Goal: Transaction & Acquisition: Purchase product/service

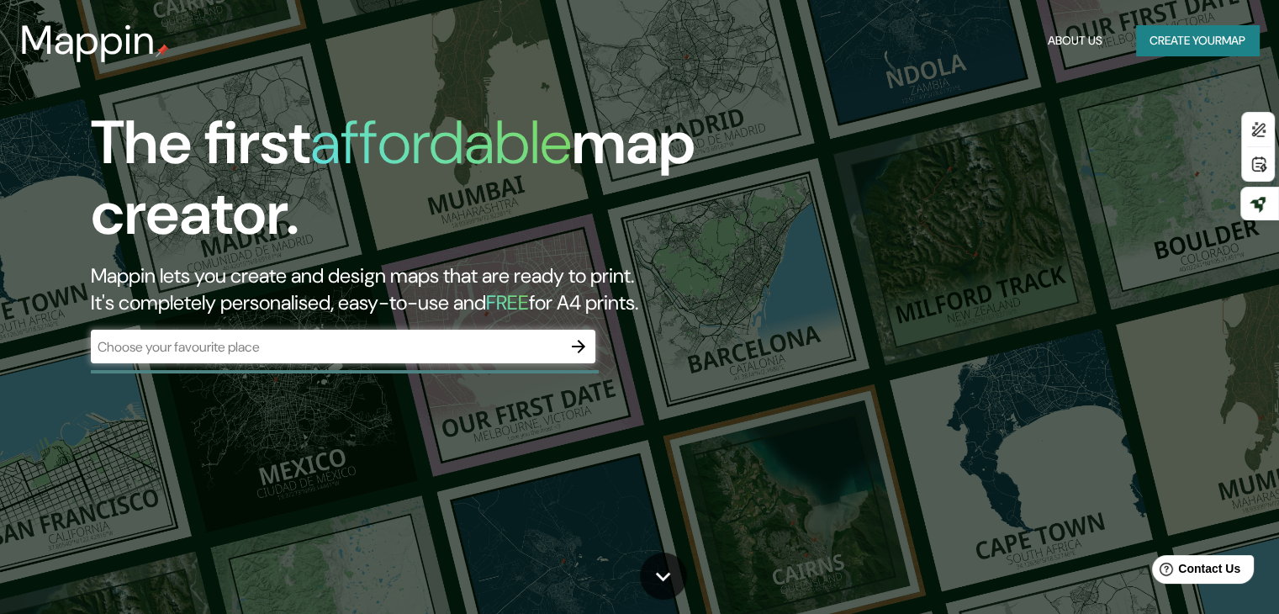
click at [513, 357] on div "​" at bounding box center [343, 347] width 505 height 34
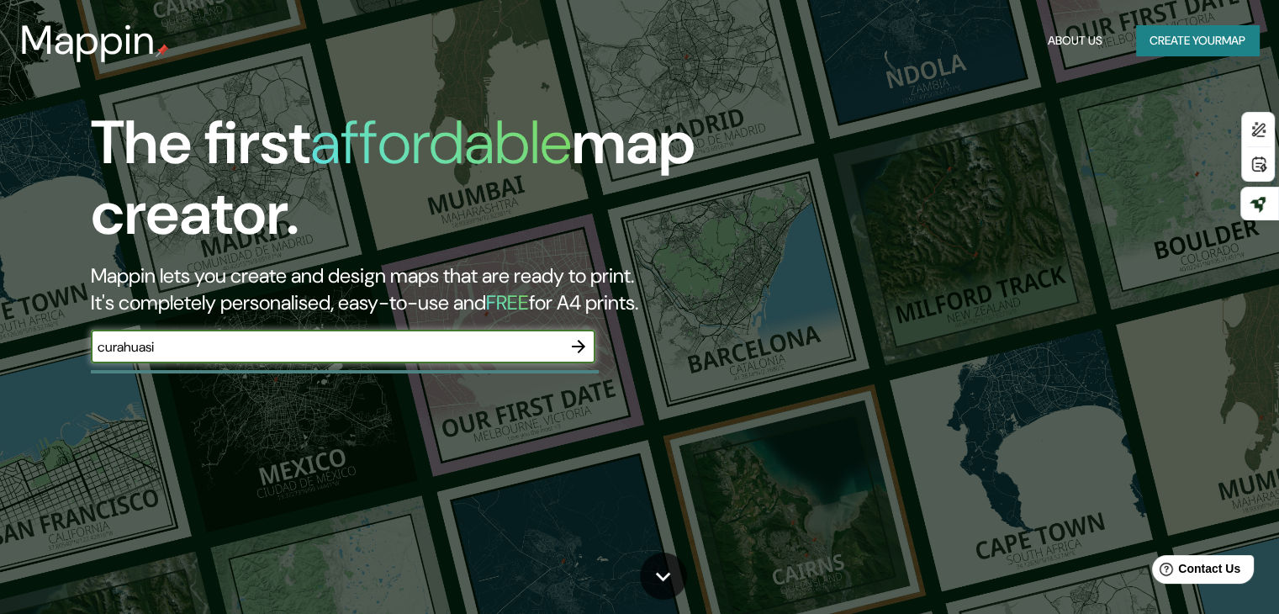
type input "curahuasi"
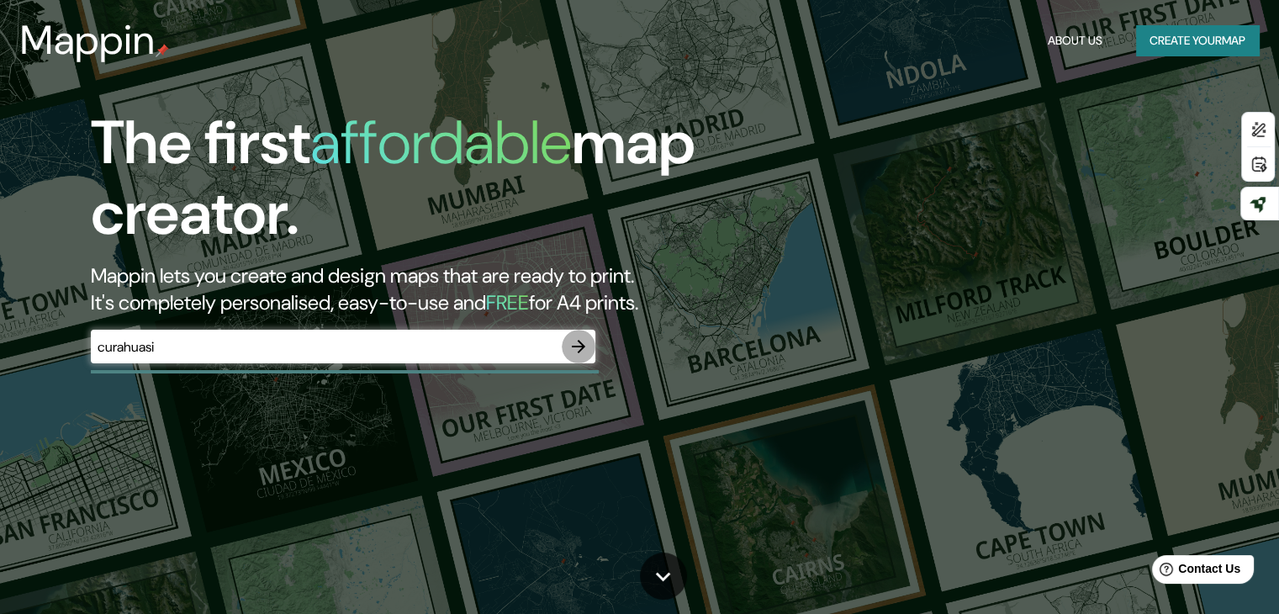
click at [571, 344] on icon "button" at bounding box center [579, 346] width 20 height 20
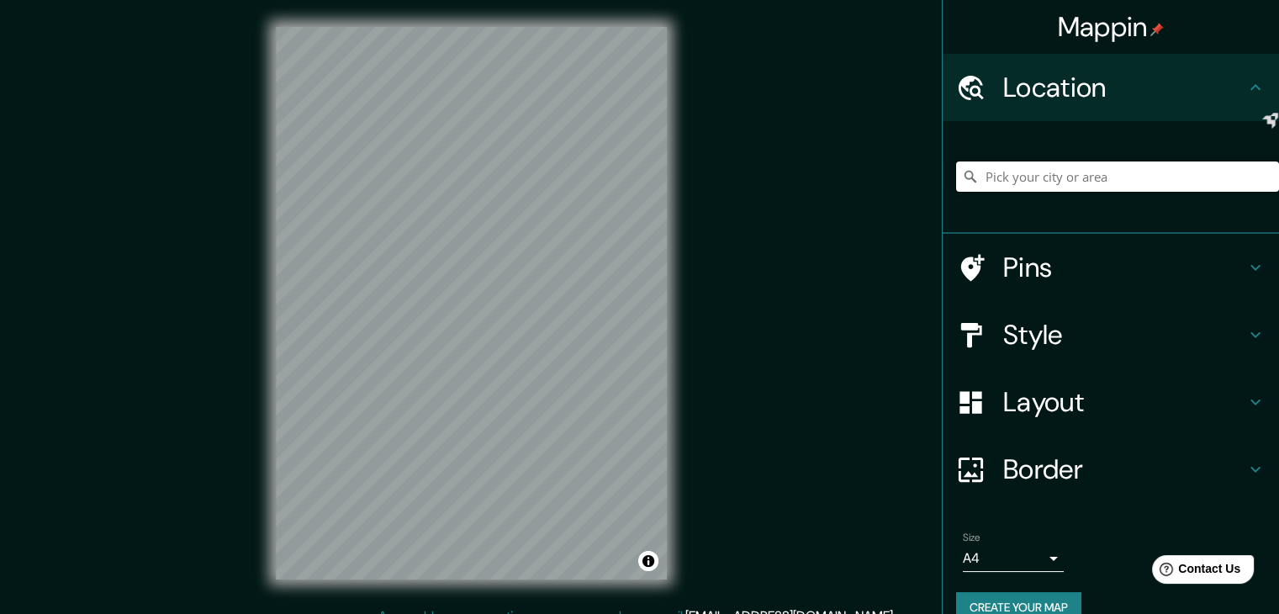
click at [1060, 169] on input "Pick your city or area" at bounding box center [1117, 177] width 323 height 30
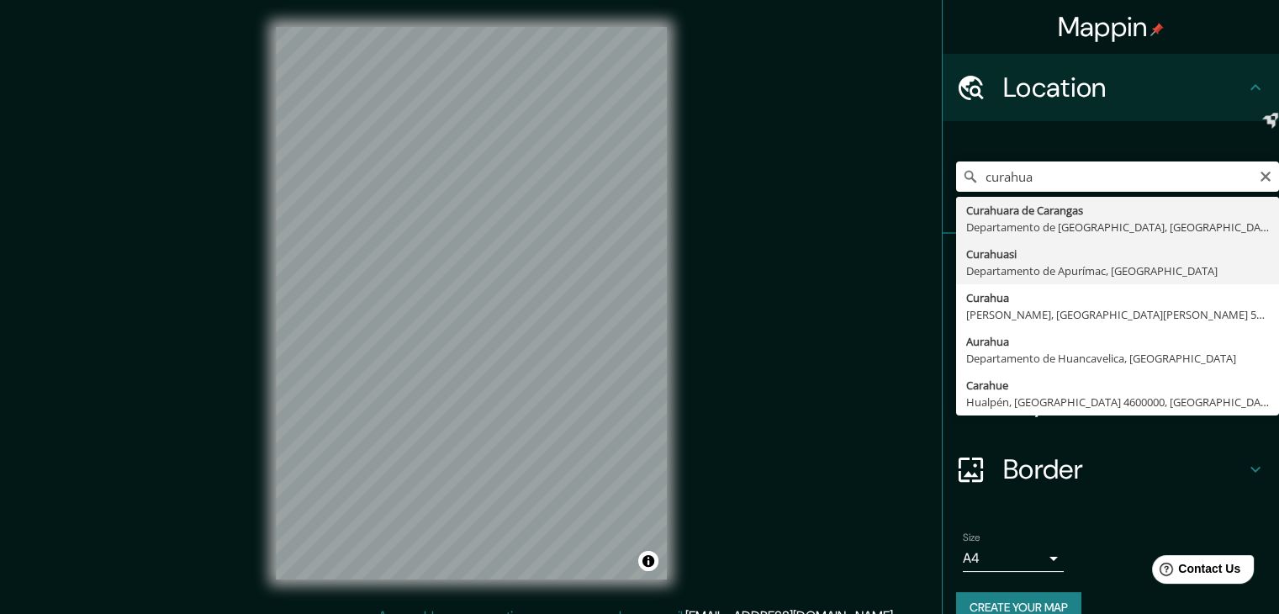
type input "Curahuasi, Departamento de [GEOGRAPHIC_DATA], [GEOGRAPHIC_DATA]"
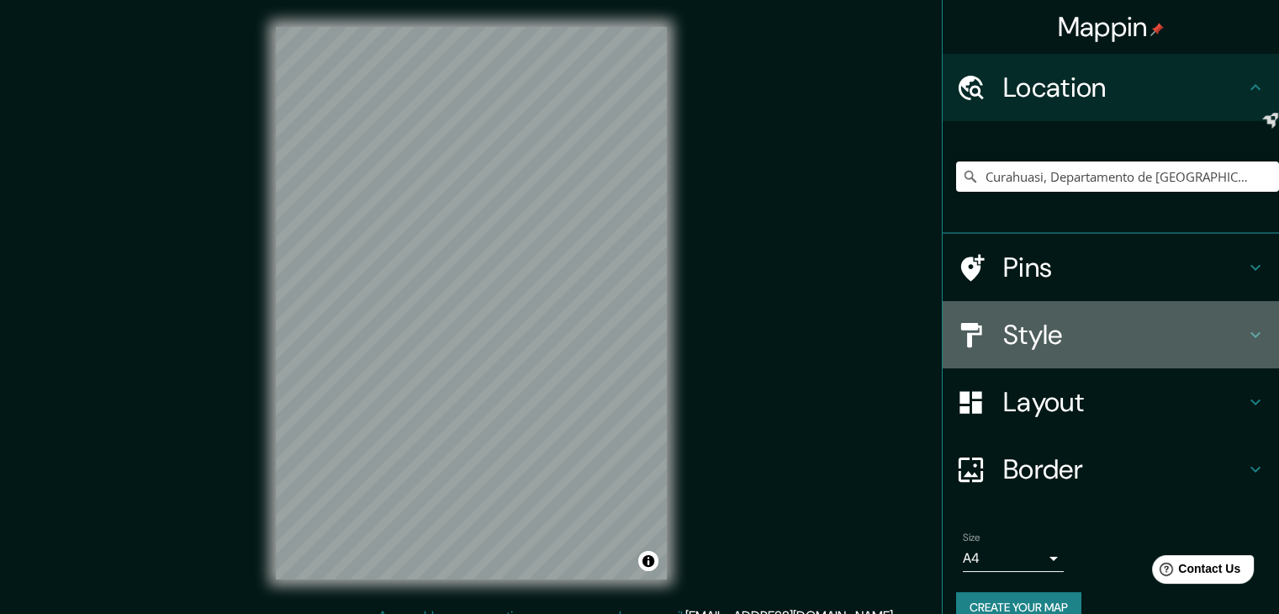
click at [1019, 329] on h4 "Style" at bounding box center [1125, 335] width 242 height 34
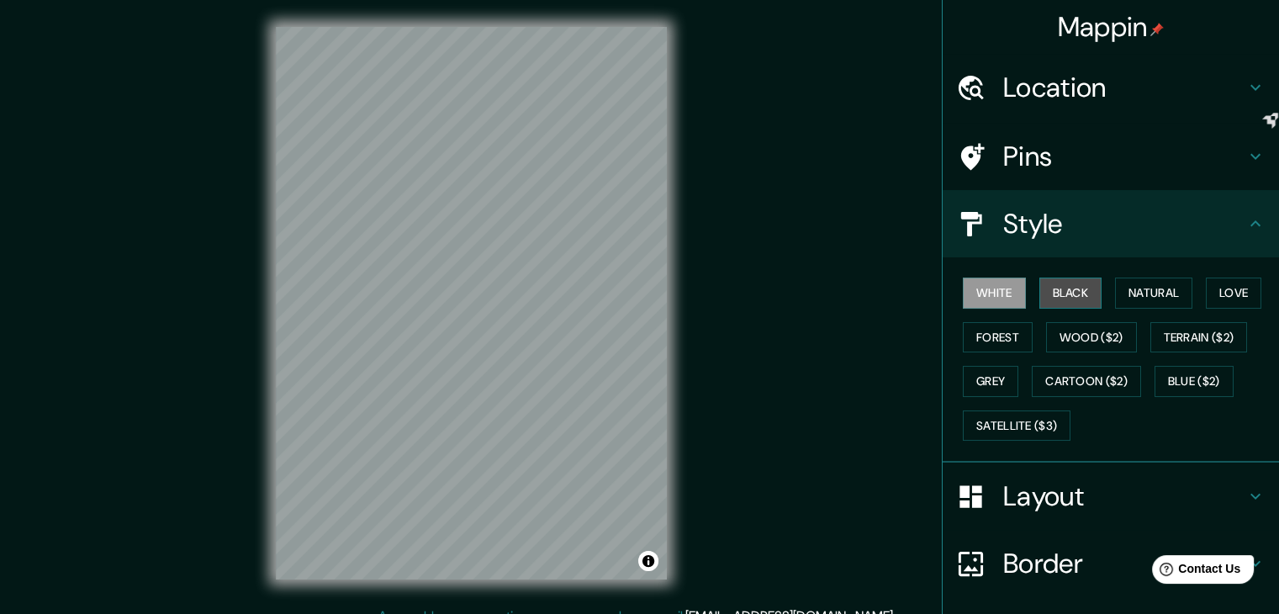
click at [1064, 290] on button "Black" at bounding box center [1071, 293] width 63 height 31
click at [982, 336] on button "Forest" at bounding box center [998, 337] width 70 height 31
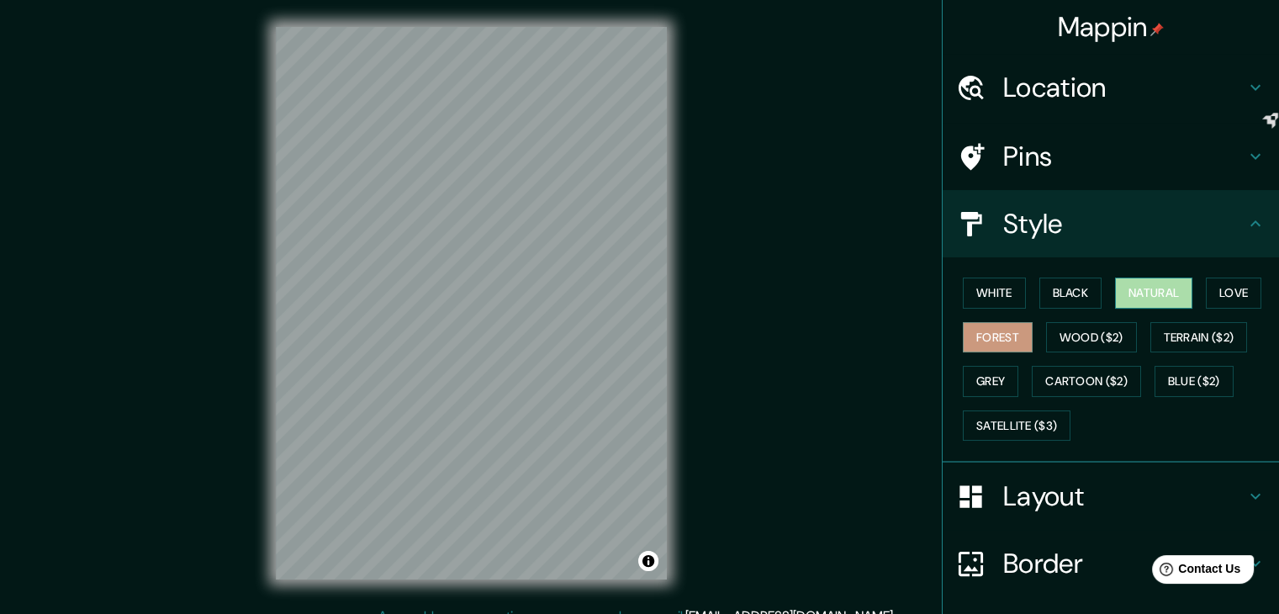
click at [1131, 280] on button "Natural" at bounding box center [1153, 293] width 77 height 31
click at [1237, 292] on button "Love" at bounding box center [1234, 293] width 56 height 31
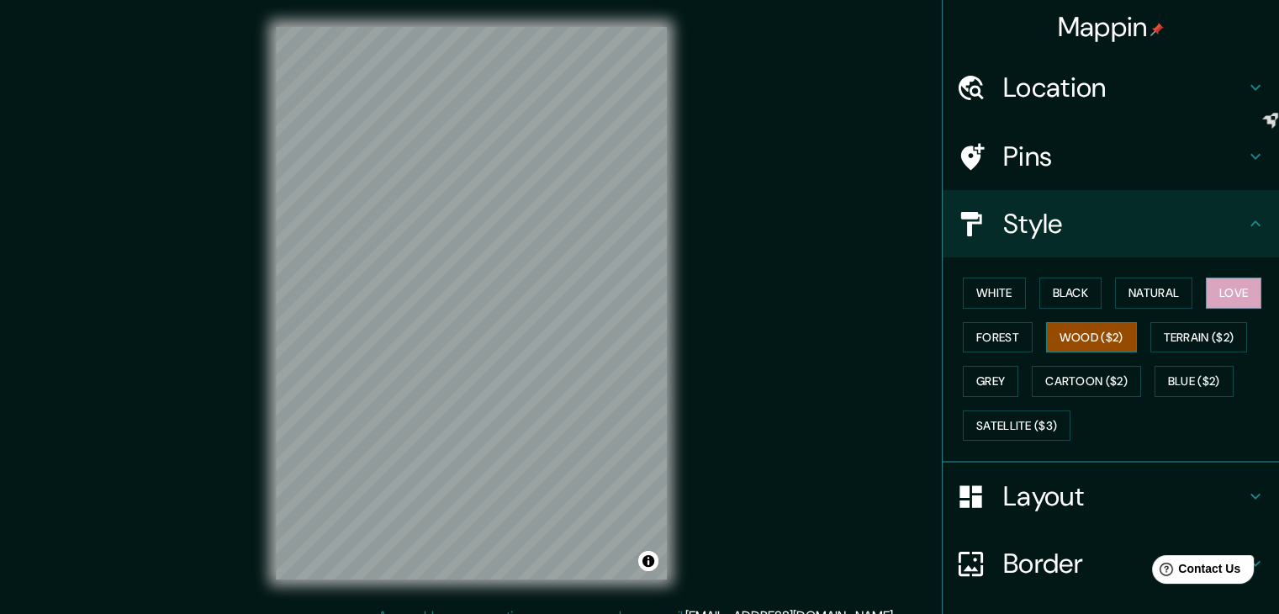
click at [1098, 341] on button "Wood ($2)" at bounding box center [1091, 337] width 91 height 31
click at [984, 341] on button "Forest" at bounding box center [998, 337] width 70 height 31
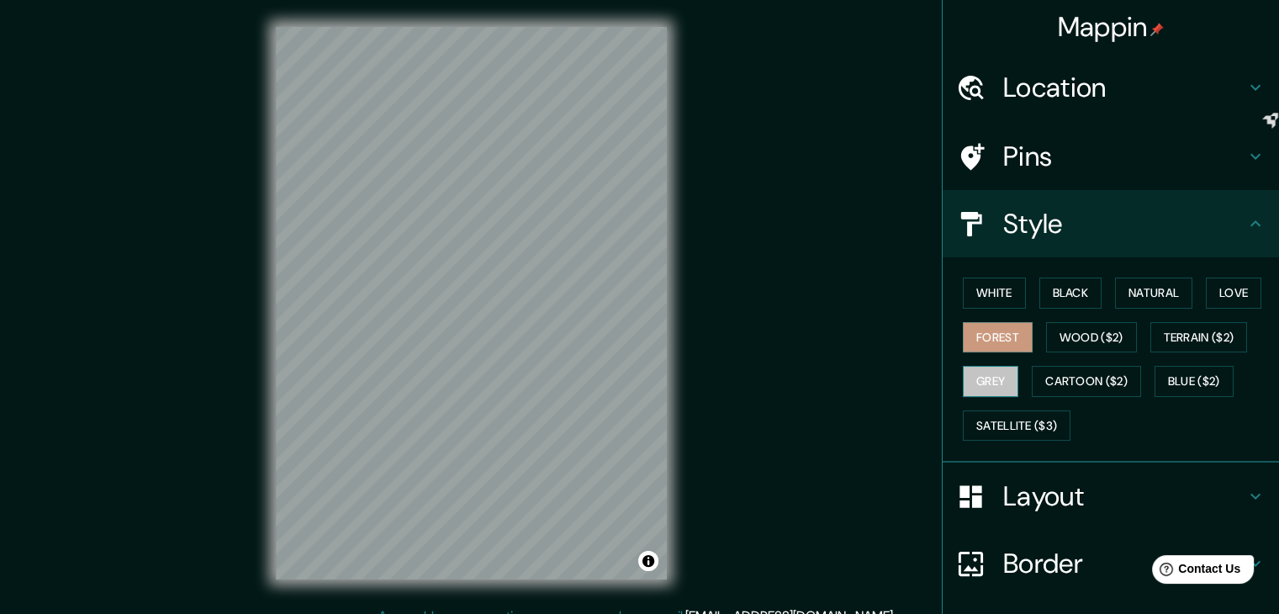
click at [989, 381] on button "Grey" at bounding box center [991, 381] width 56 height 31
click at [1076, 341] on button "Wood ($2)" at bounding box center [1091, 337] width 91 height 31
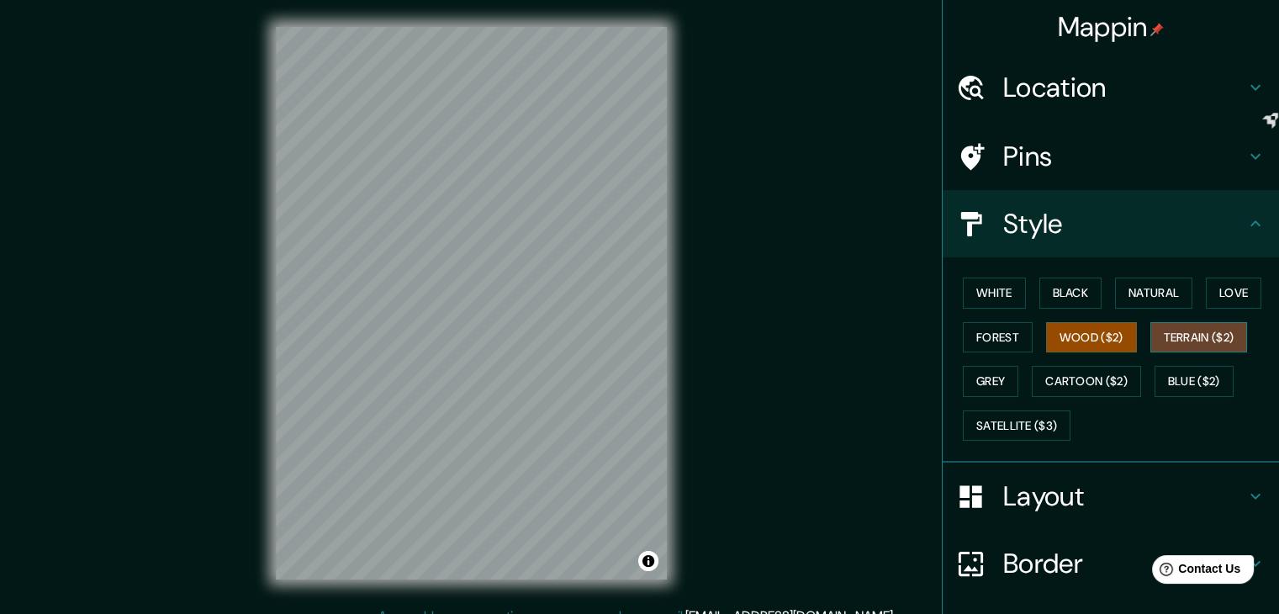
click at [1166, 347] on button "Terrain ($2)" at bounding box center [1200, 337] width 98 height 31
click at [1178, 379] on button "Blue ($2)" at bounding box center [1194, 381] width 79 height 31
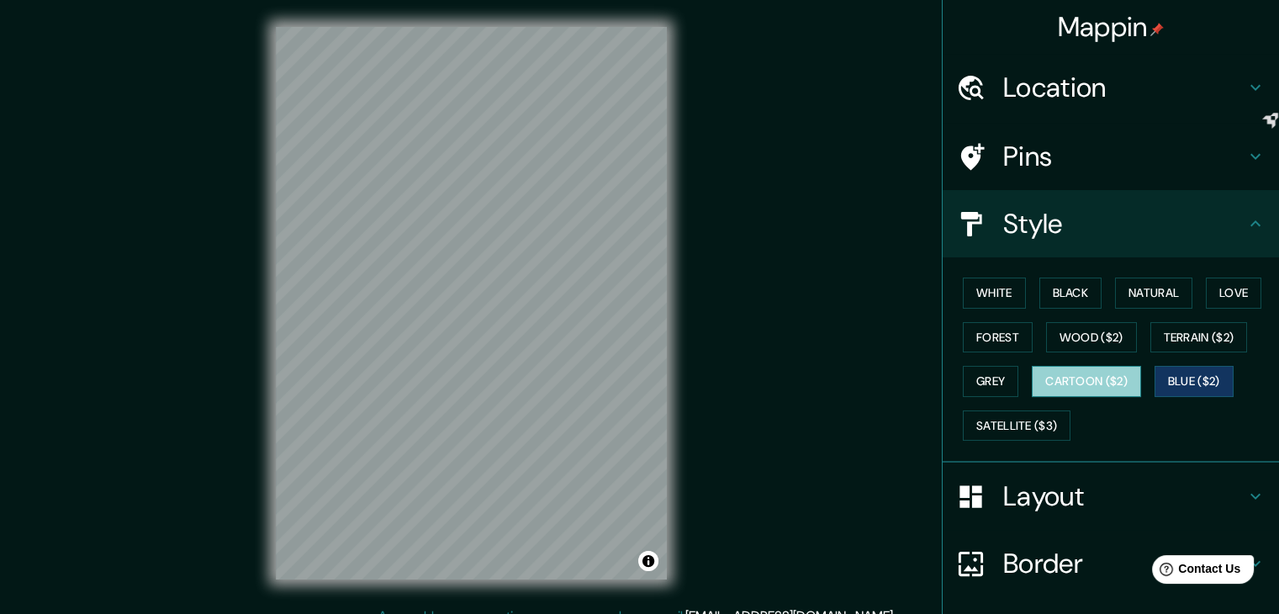
click at [1072, 378] on button "Cartoon ($2)" at bounding box center [1086, 381] width 109 height 31
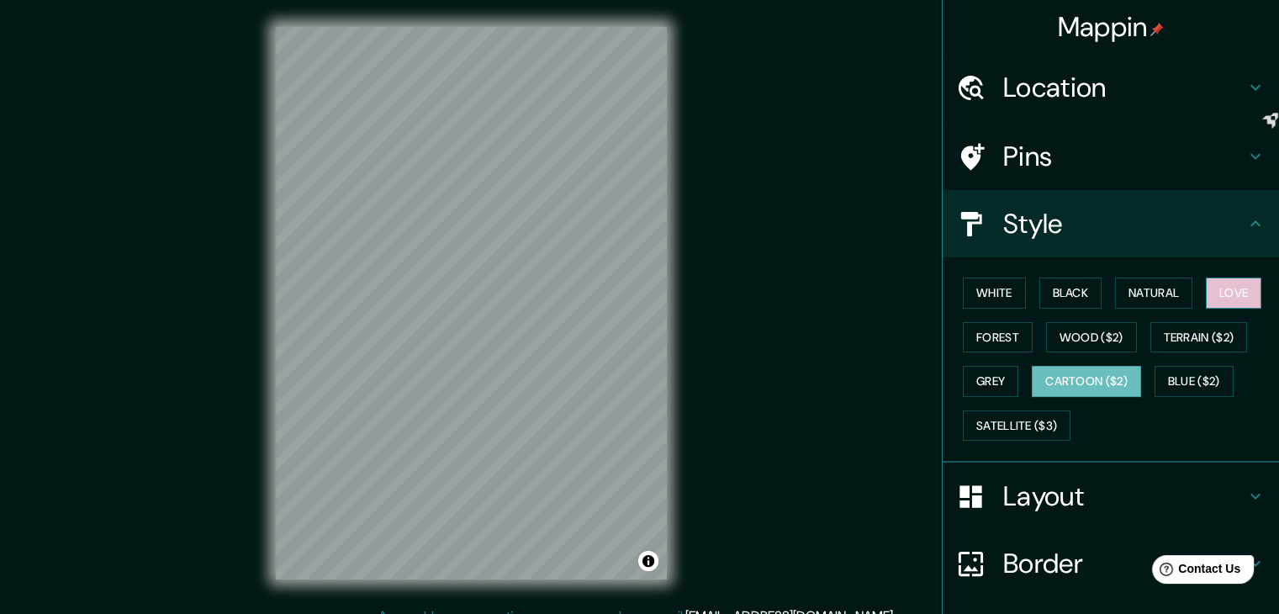
click at [1222, 293] on button "Love" at bounding box center [1234, 293] width 56 height 31
click at [1197, 389] on button "Blue ($2)" at bounding box center [1194, 381] width 79 height 31
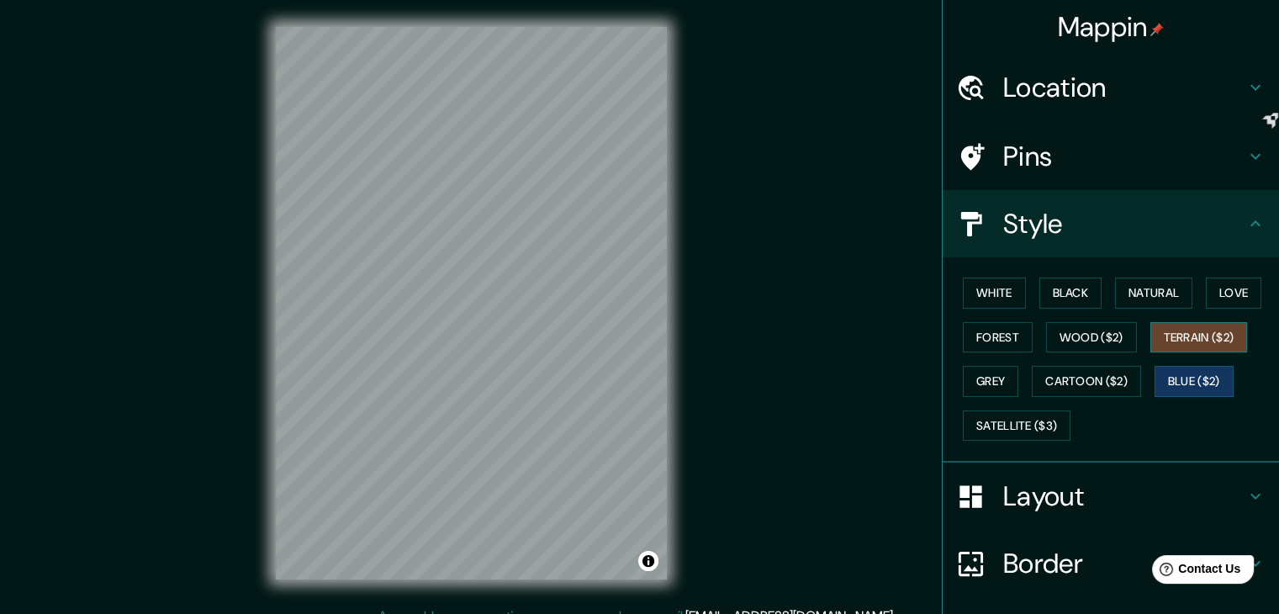
click at [1205, 342] on button "Terrain ($2)" at bounding box center [1200, 337] width 98 height 31
click at [1103, 347] on button "Wood ($2)" at bounding box center [1091, 337] width 91 height 31
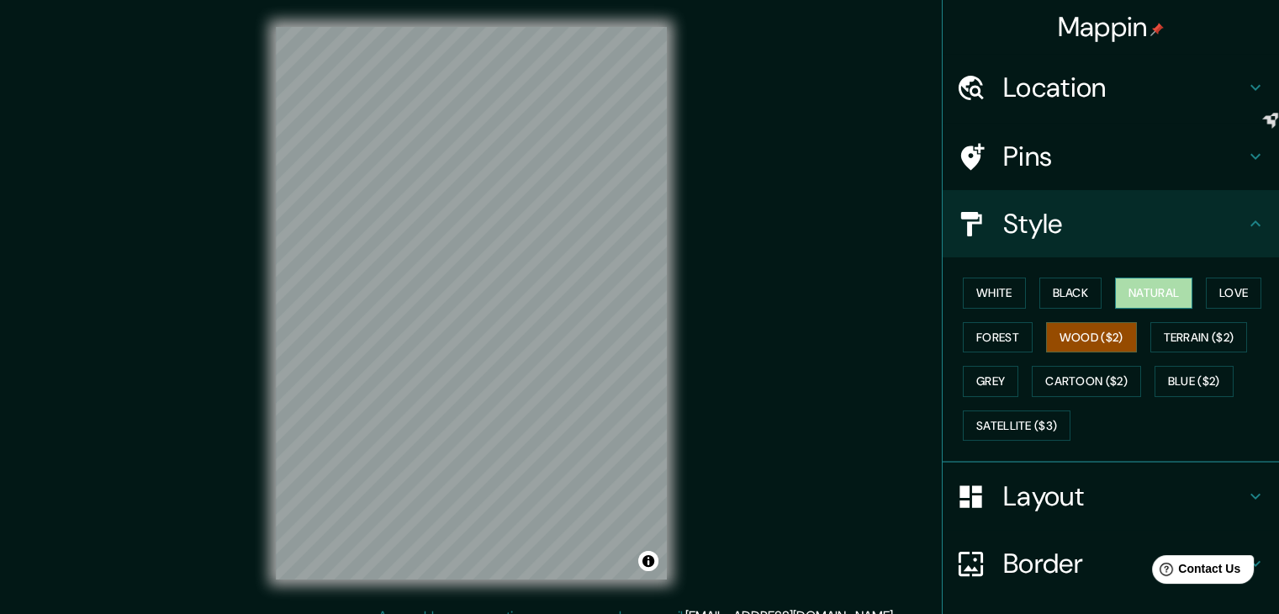
click at [1137, 304] on button "Natural" at bounding box center [1153, 293] width 77 height 31
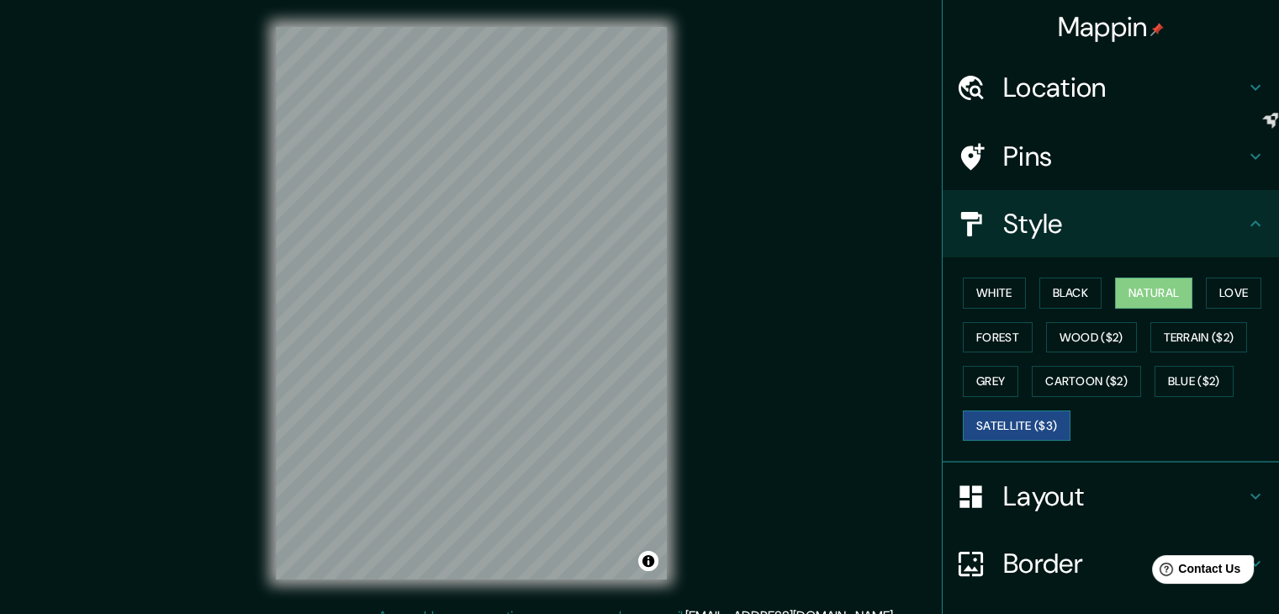
click at [995, 426] on button "Satellite ($3)" at bounding box center [1017, 425] width 108 height 31
click at [981, 380] on button "Grey" at bounding box center [991, 381] width 56 height 31
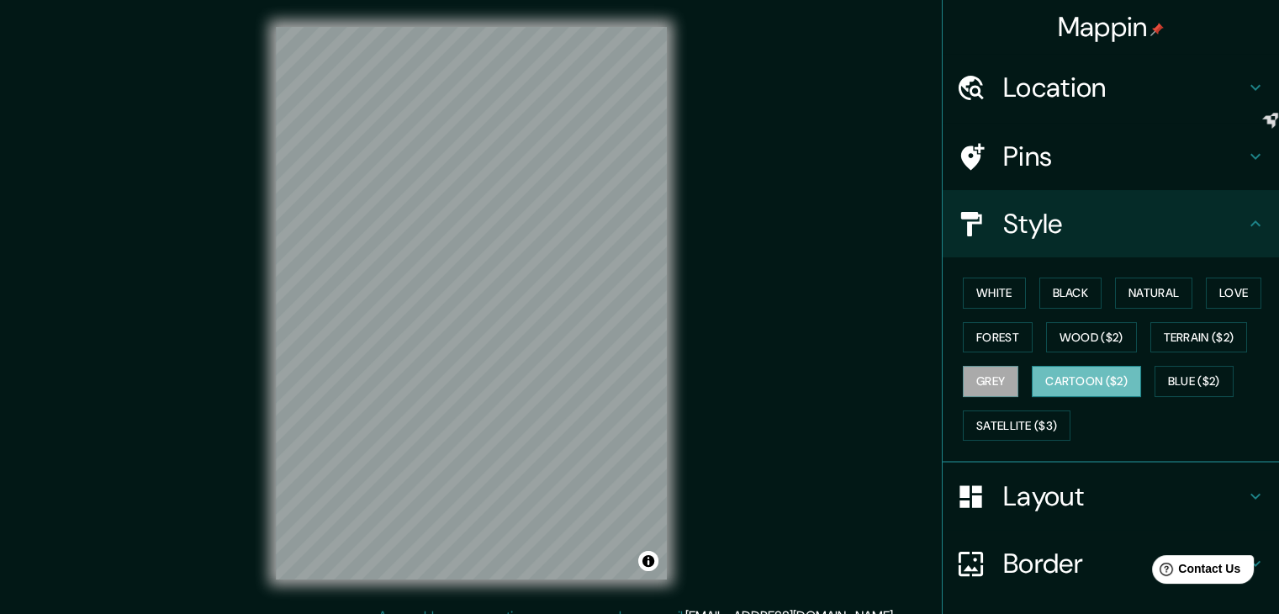
click at [1081, 372] on button "Cartoon ($2)" at bounding box center [1086, 381] width 109 height 31
click at [1136, 299] on button "Natural" at bounding box center [1153, 293] width 77 height 31
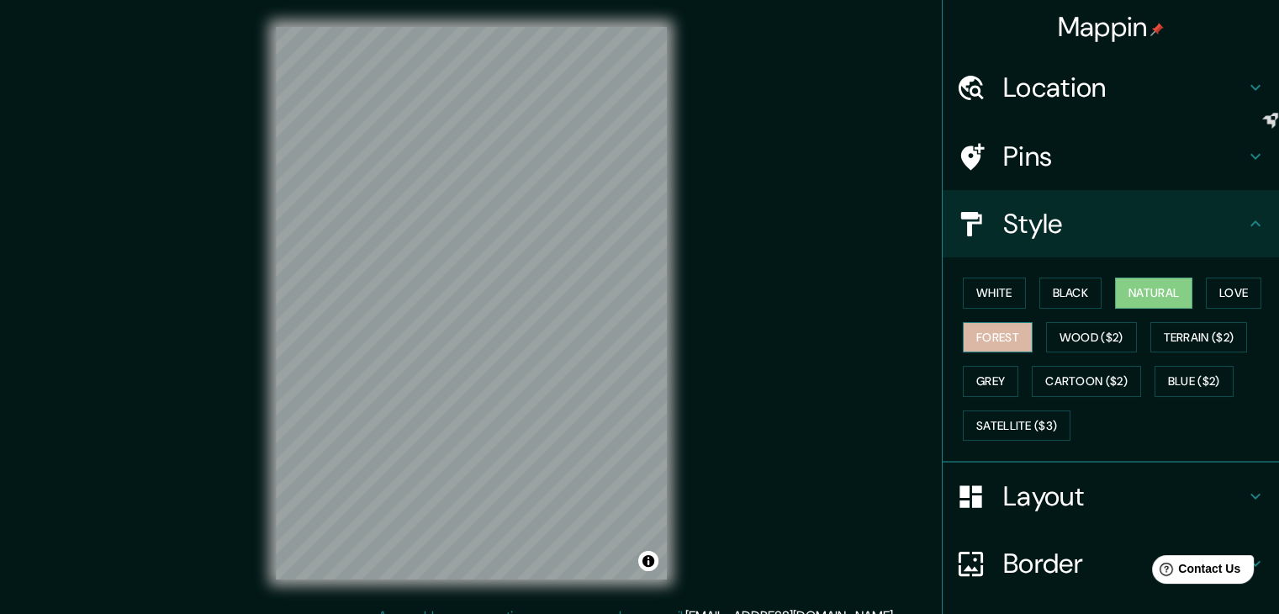
click at [999, 333] on button "Forest" at bounding box center [998, 337] width 70 height 31
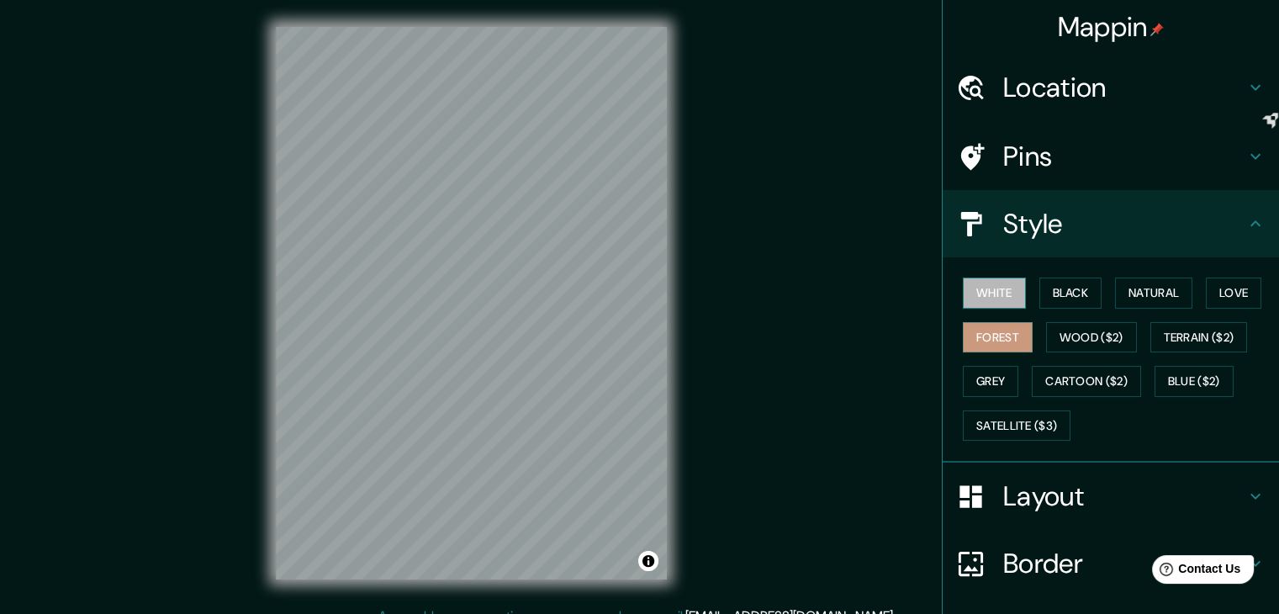
click at [990, 291] on button "White" at bounding box center [994, 293] width 63 height 31
click at [1067, 279] on button "Black" at bounding box center [1071, 293] width 63 height 31
click at [983, 302] on button "White" at bounding box center [994, 293] width 63 height 31
click at [984, 325] on button "Forest" at bounding box center [998, 337] width 70 height 31
